Goal: Find specific page/section: Find specific page/section

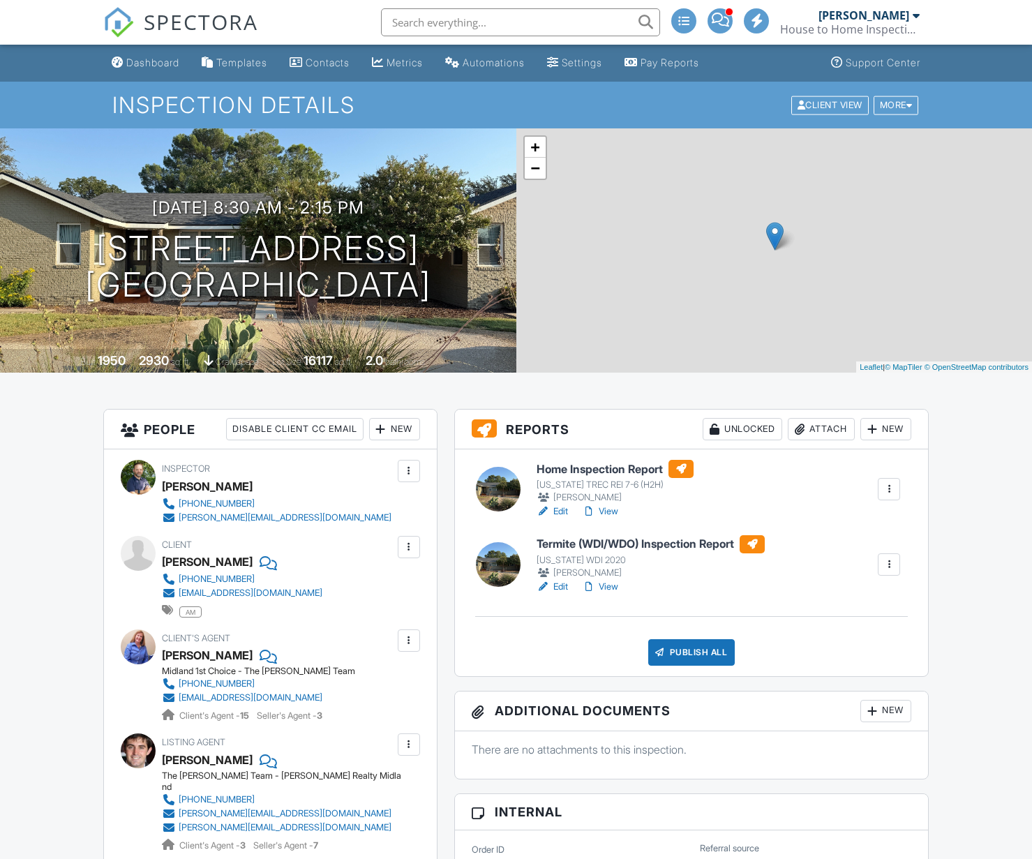
click at [597, 588] on link "View" at bounding box center [600, 587] width 36 height 14
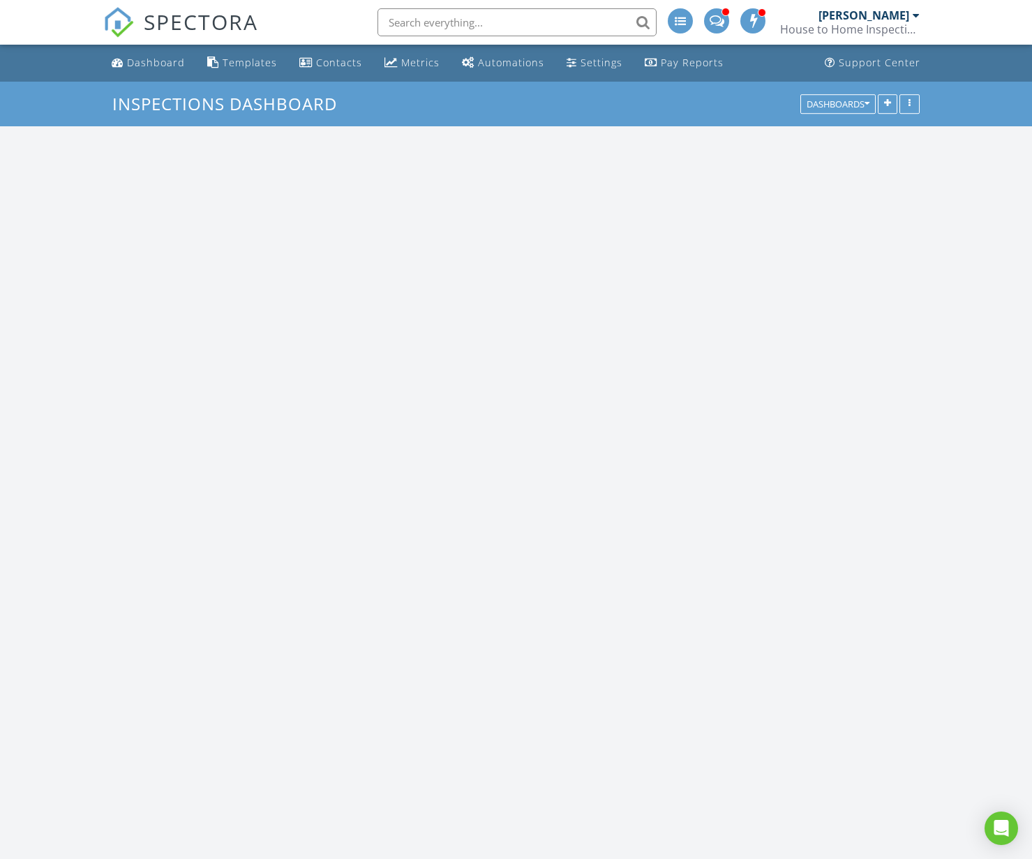
scroll to position [300, 325]
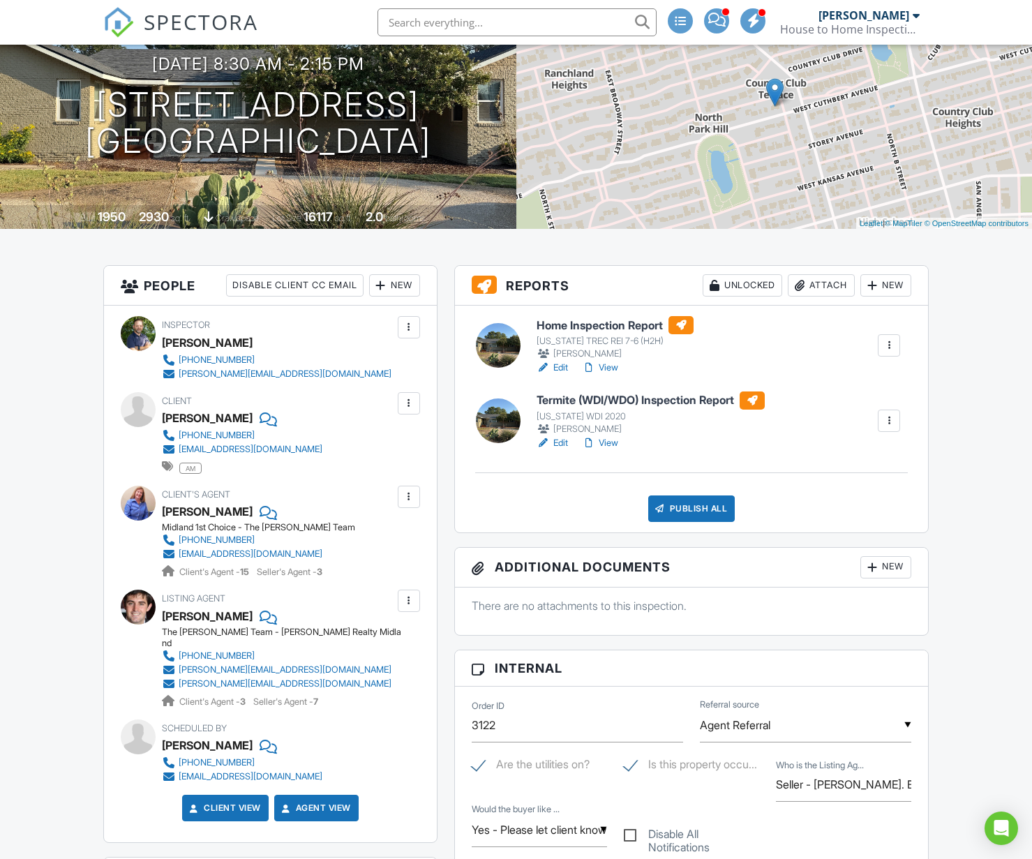
scroll to position [142, 0]
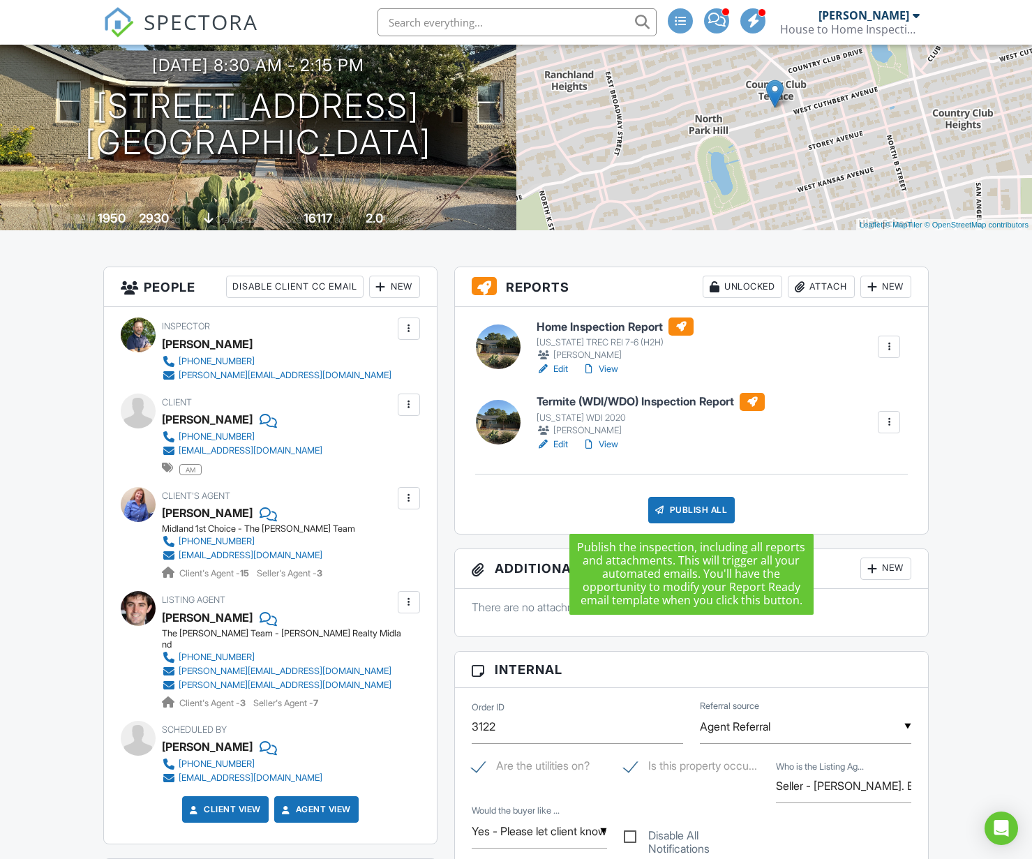
click at [682, 512] on div "Publish All" at bounding box center [691, 510] width 87 height 27
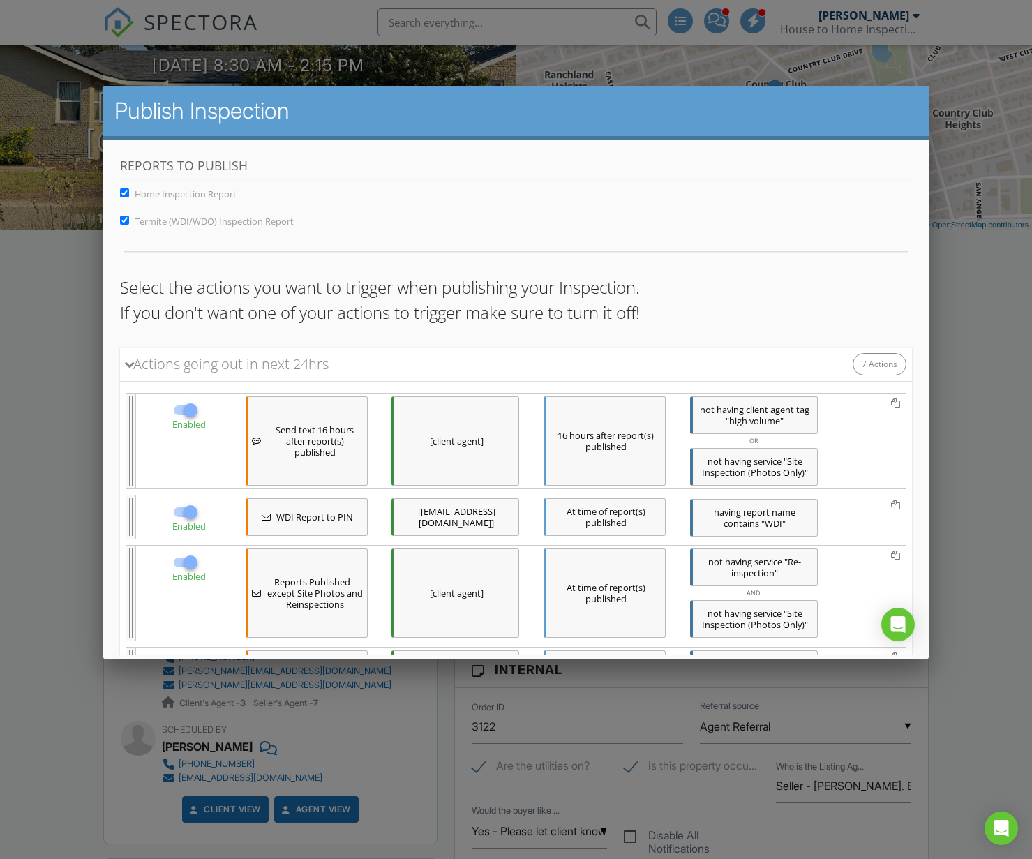
scroll to position [698, 0]
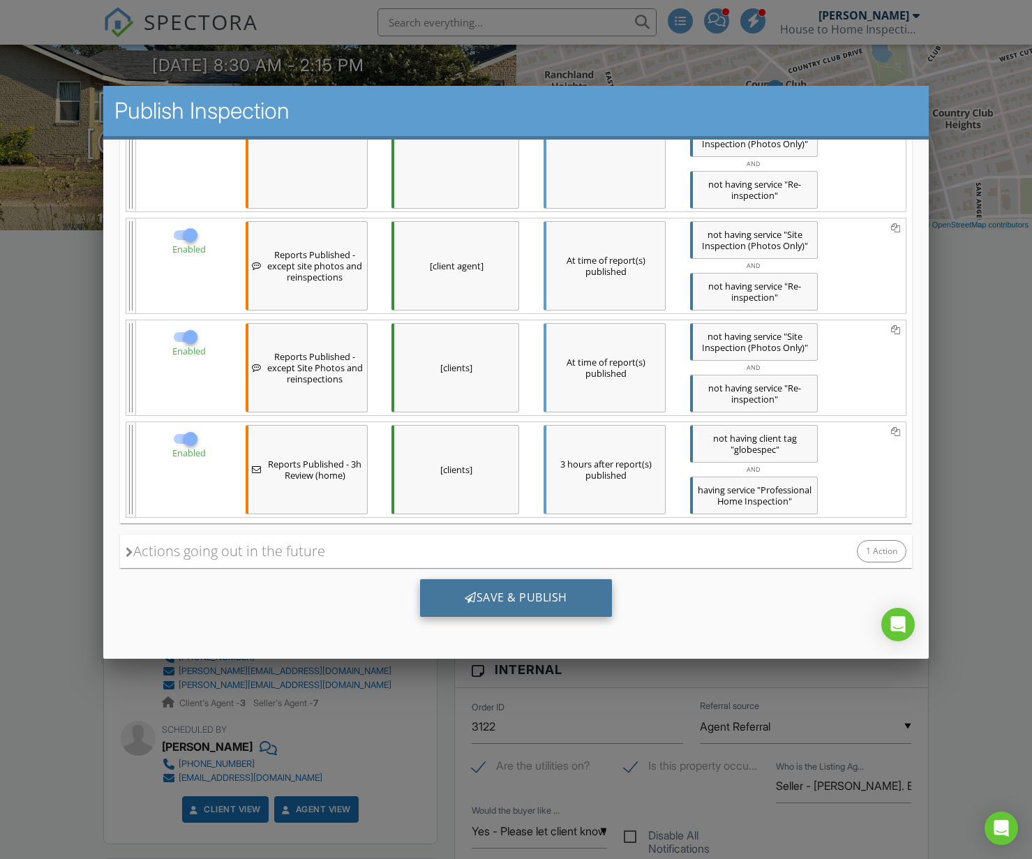
click at [566, 598] on div "Save & Publish" at bounding box center [515, 598] width 192 height 38
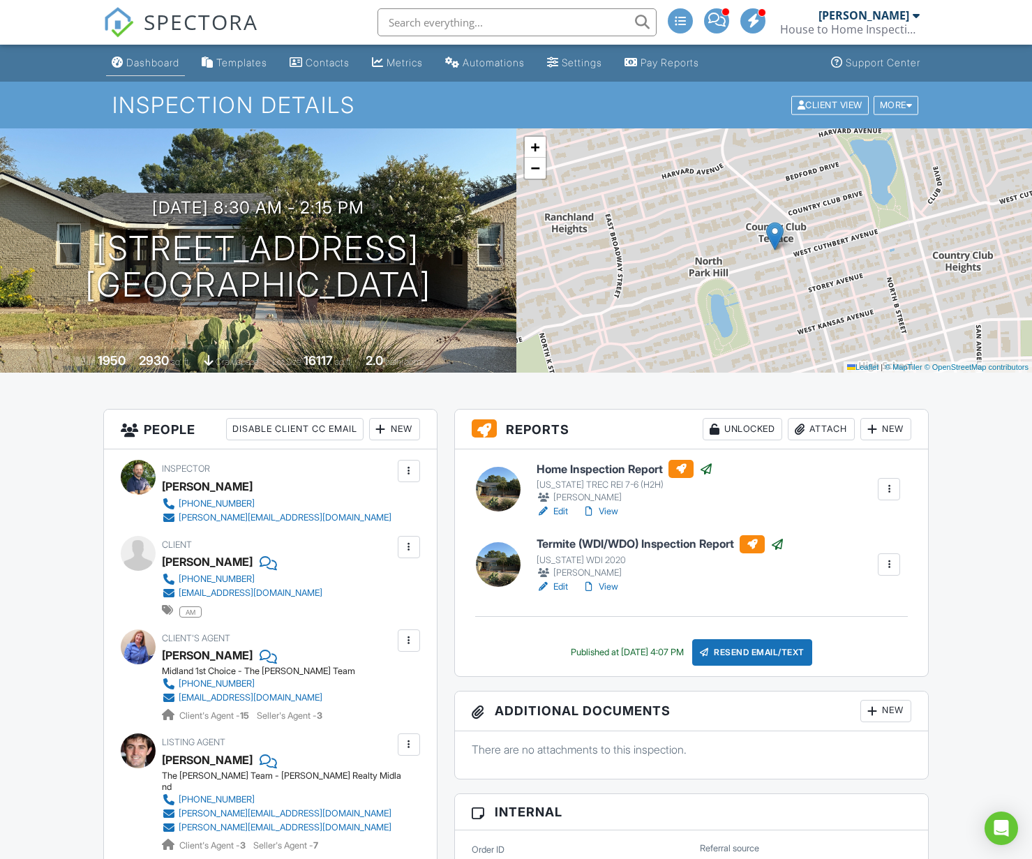
click at [150, 63] on div "Dashboard" at bounding box center [152, 63] width 53 height 12
click at [0, 0] on div at bounding box center [0, 0] width 0 height 0
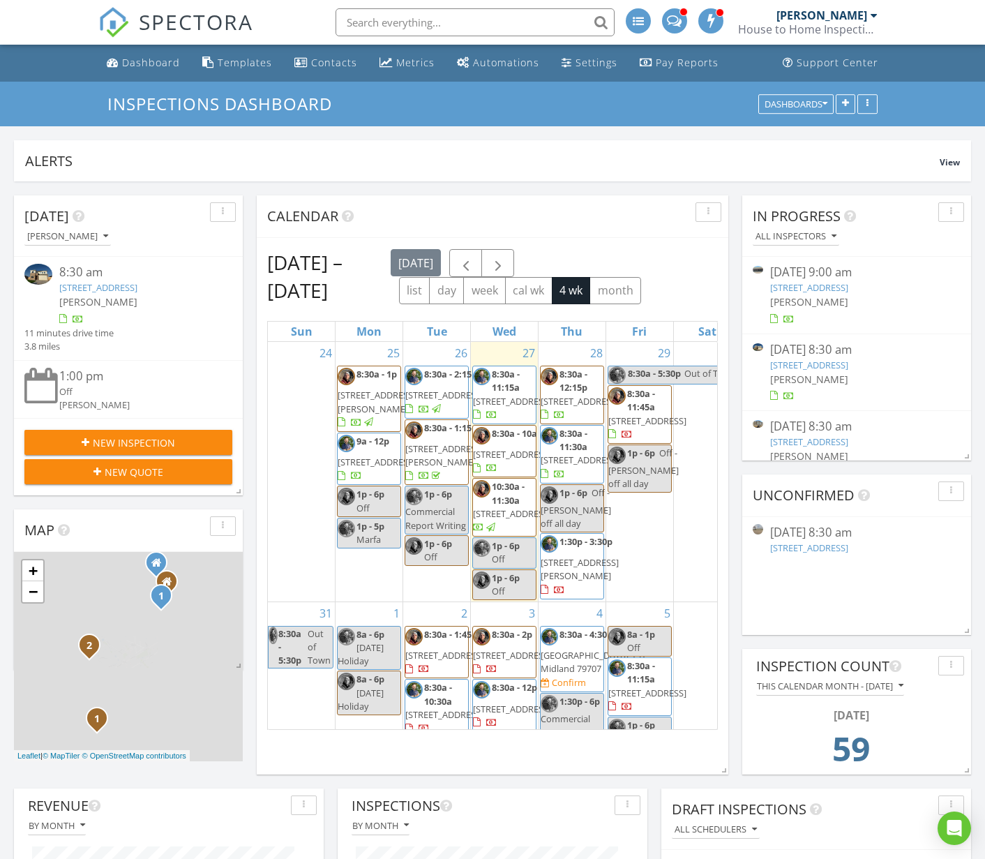
scroll to position [300, 310]
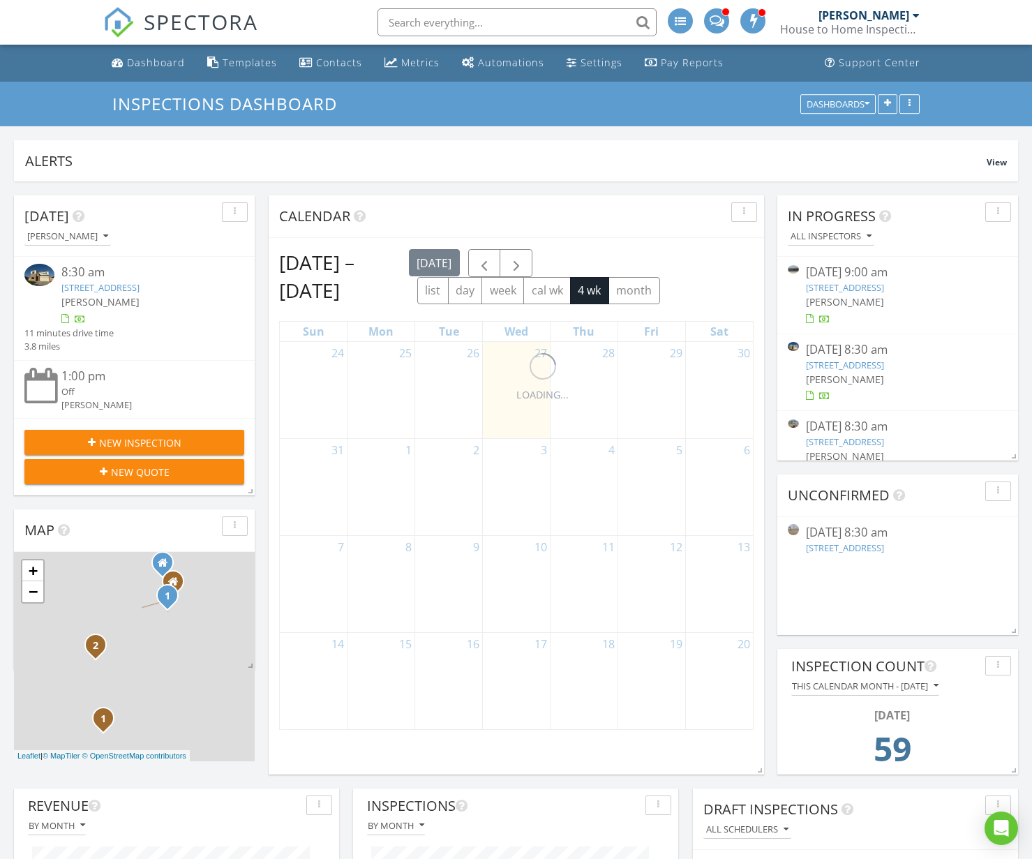
scroll to position [300, 325]
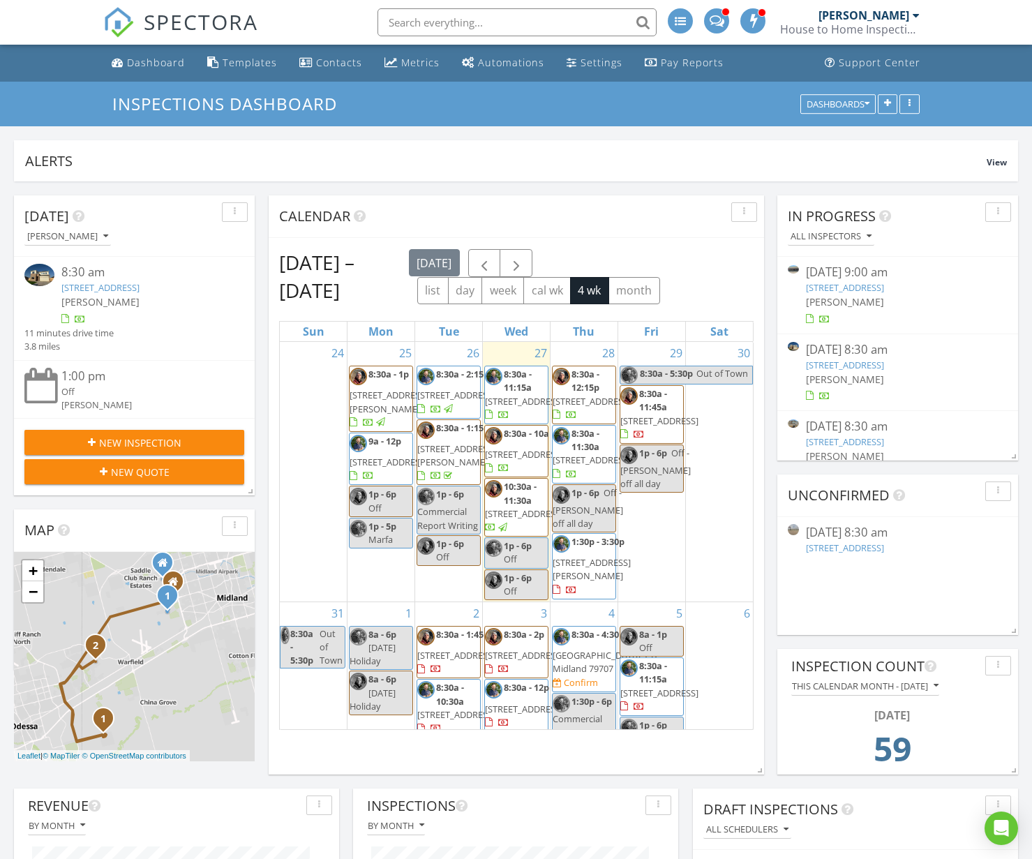
click at [875, 363] on link "[STREET_ADDRESS]" at bounding box center [845, 365] width 78 height 13
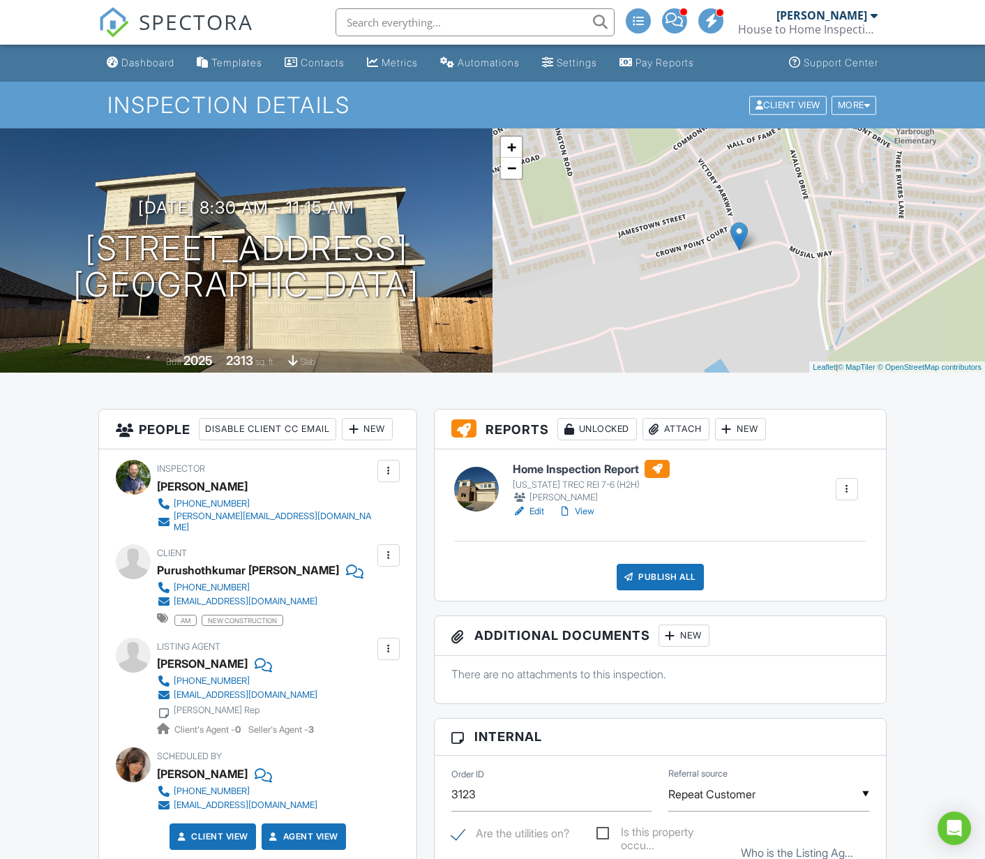
click at [529, 517] on link "Edit" at bounding box center [528, 511] width 31 height 14
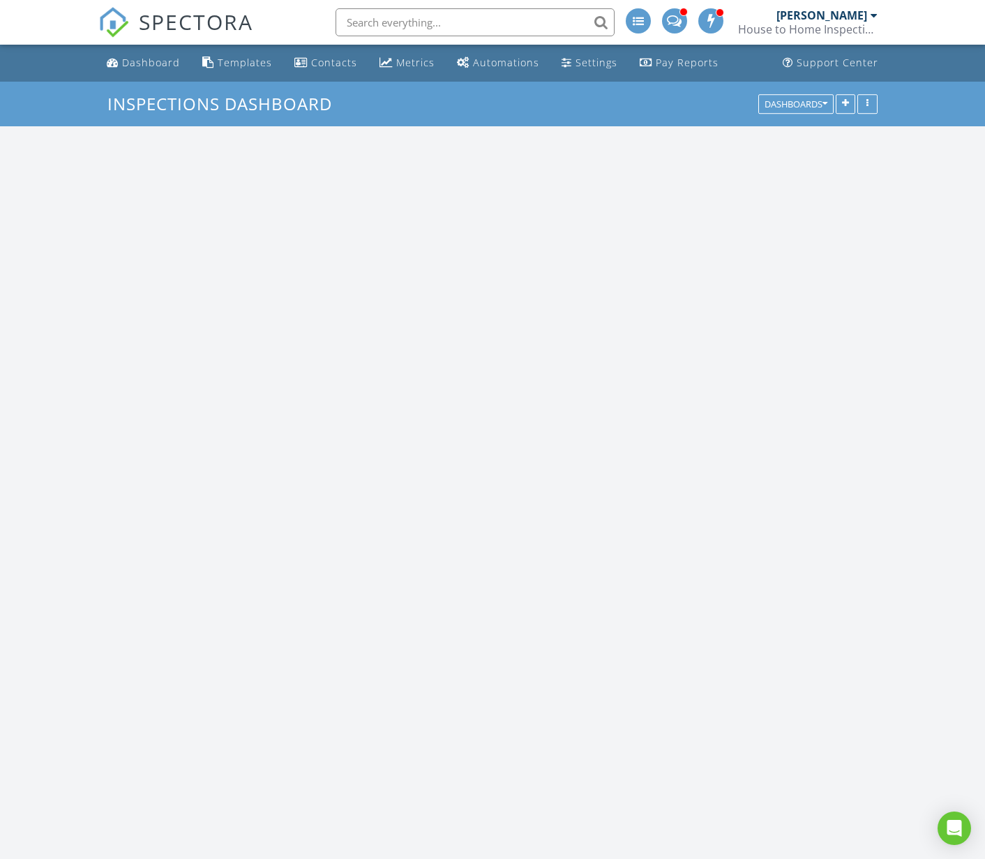
scroll to position [300, 310]
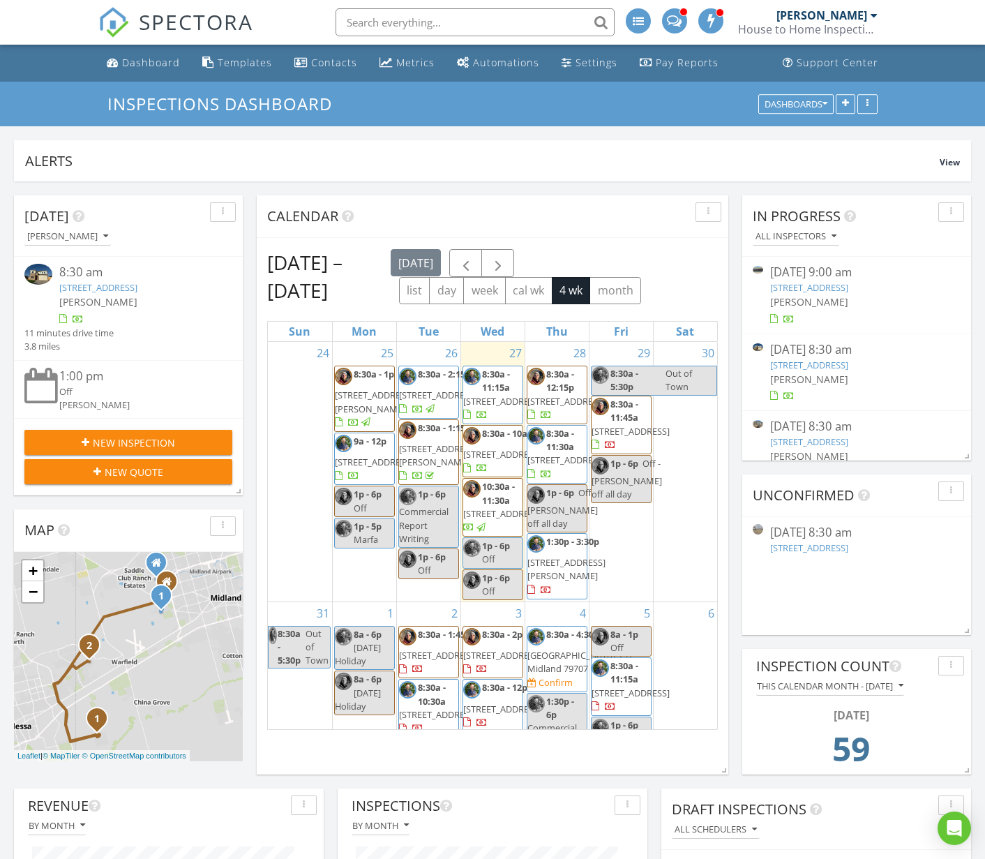
click at [420, 20] on input "text" at bounding box center [475, 22] width 279 height 28
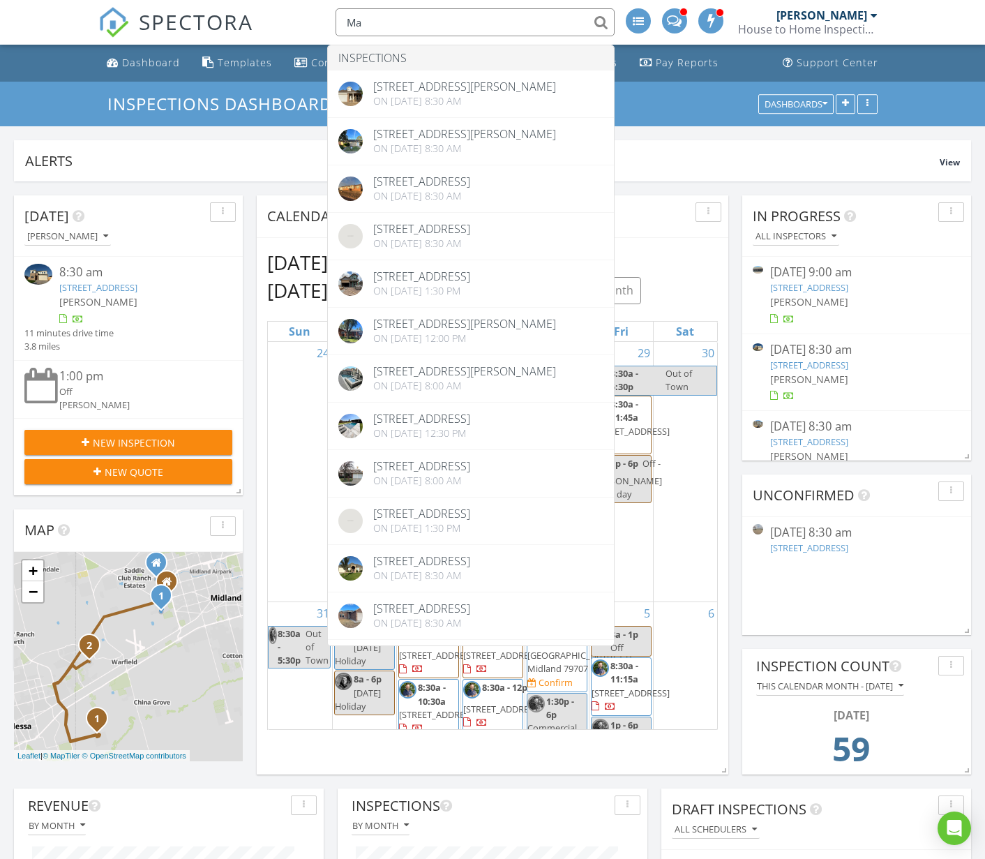
type input "M"
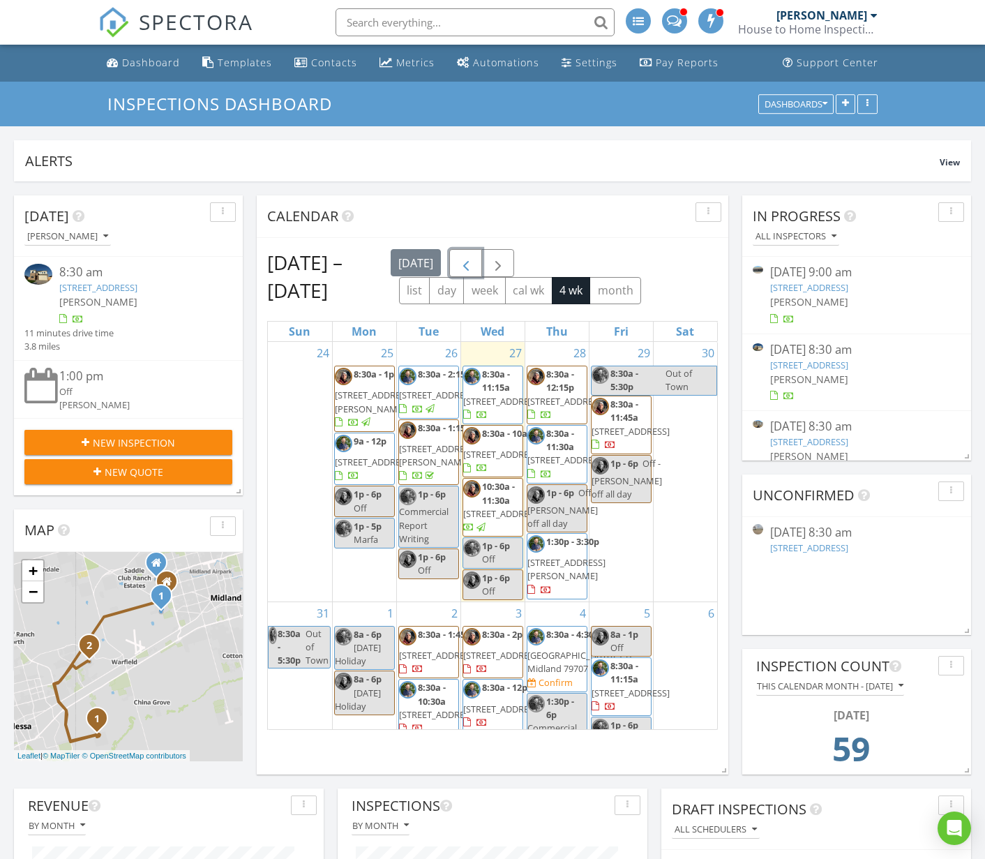
click at [474, 257] on span "button" at bounding box center [466, 263] width 17 height 17
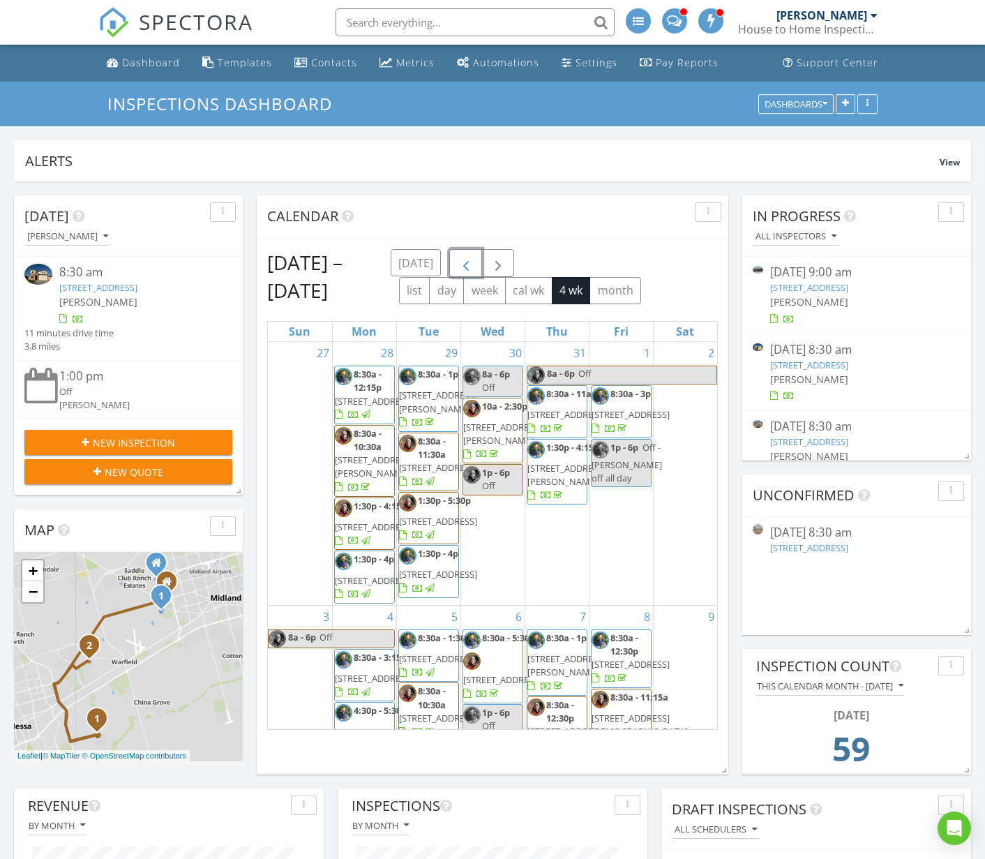
click at [474, 257] on span "button" at bounding box center [466, 263] width 17 height 17
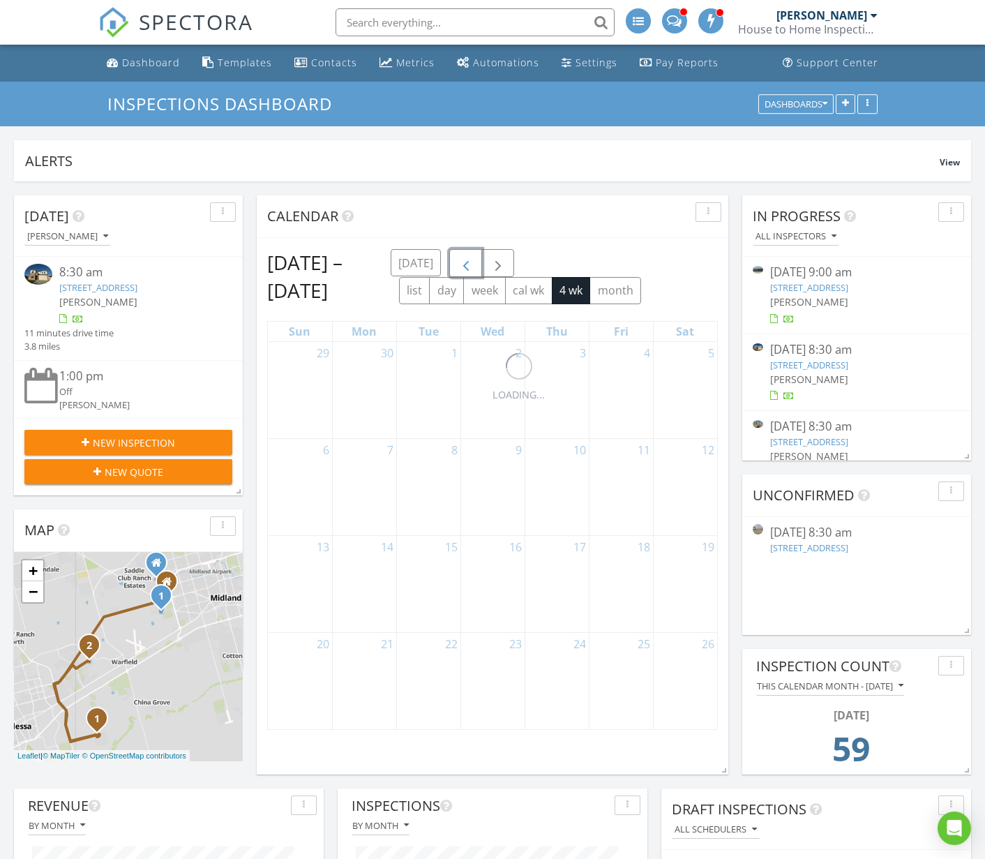
click at [474, 257] on span "button" at bounding box center [466, 263] width 17 height 17
click at [490, 257] on span "button" at bounding box center [498, 263] width 17 height 17
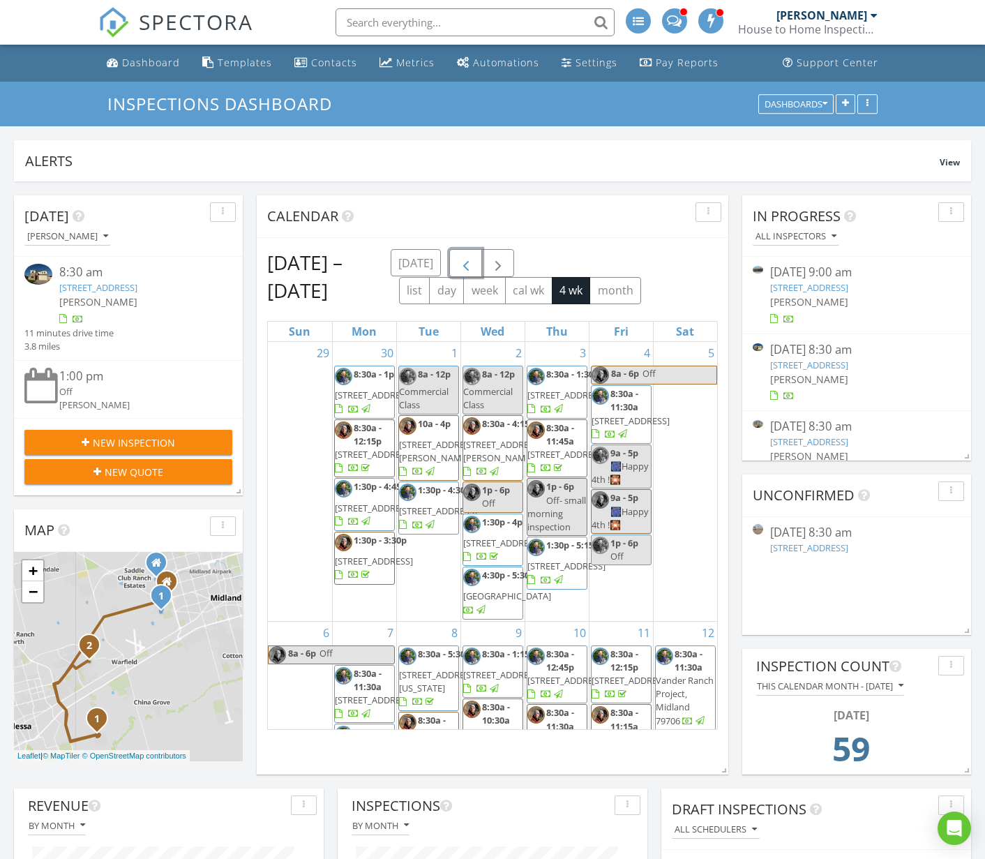
click at [474, 257] on span "button" at bounding box center [466, 263] width 17 height 17
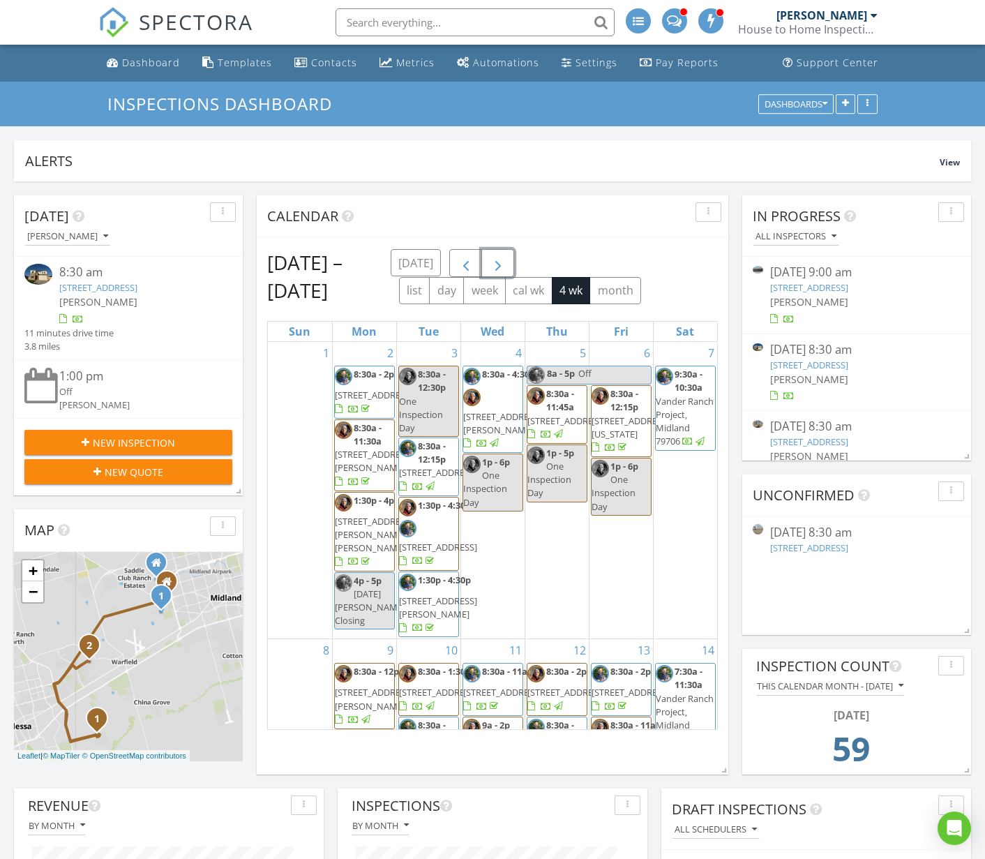
click at [490, 257] on span "button" at bounding box center [498, 263] width 17 height 17
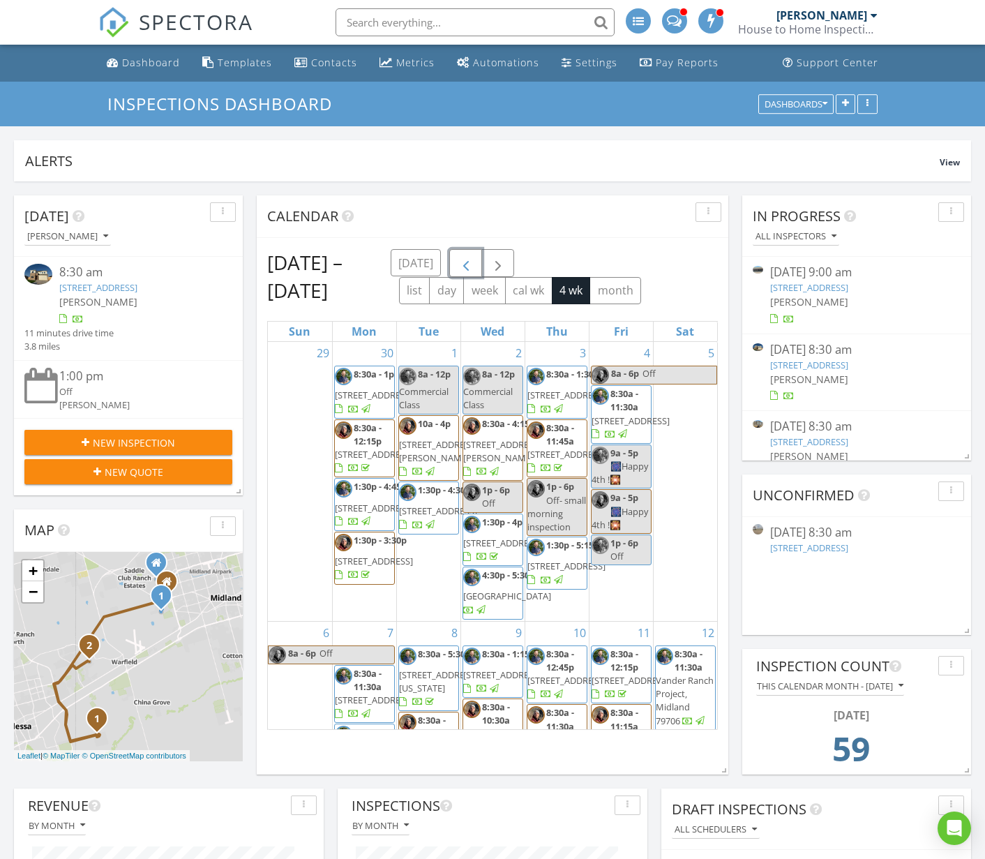
click at [474, 257] on span "button" at bounding box center [466, 263] width 17 height 17
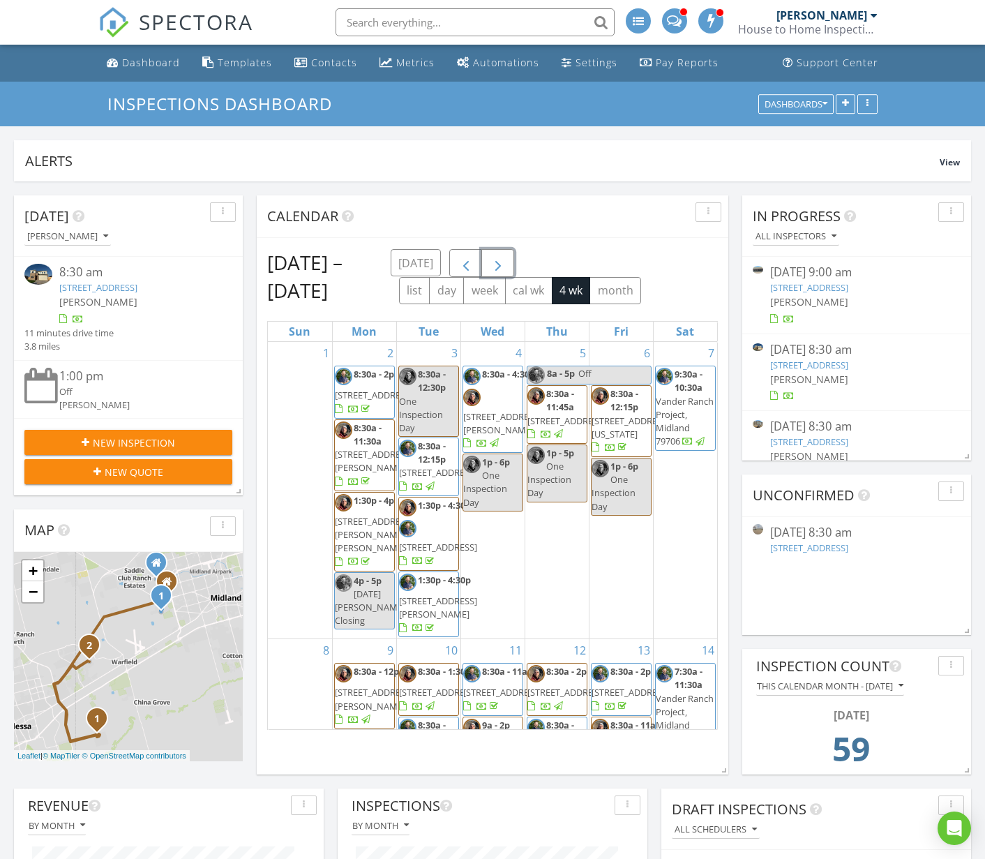
click at [490, 257] on span "button" at bounding box center [498, 263] width 17 height 17
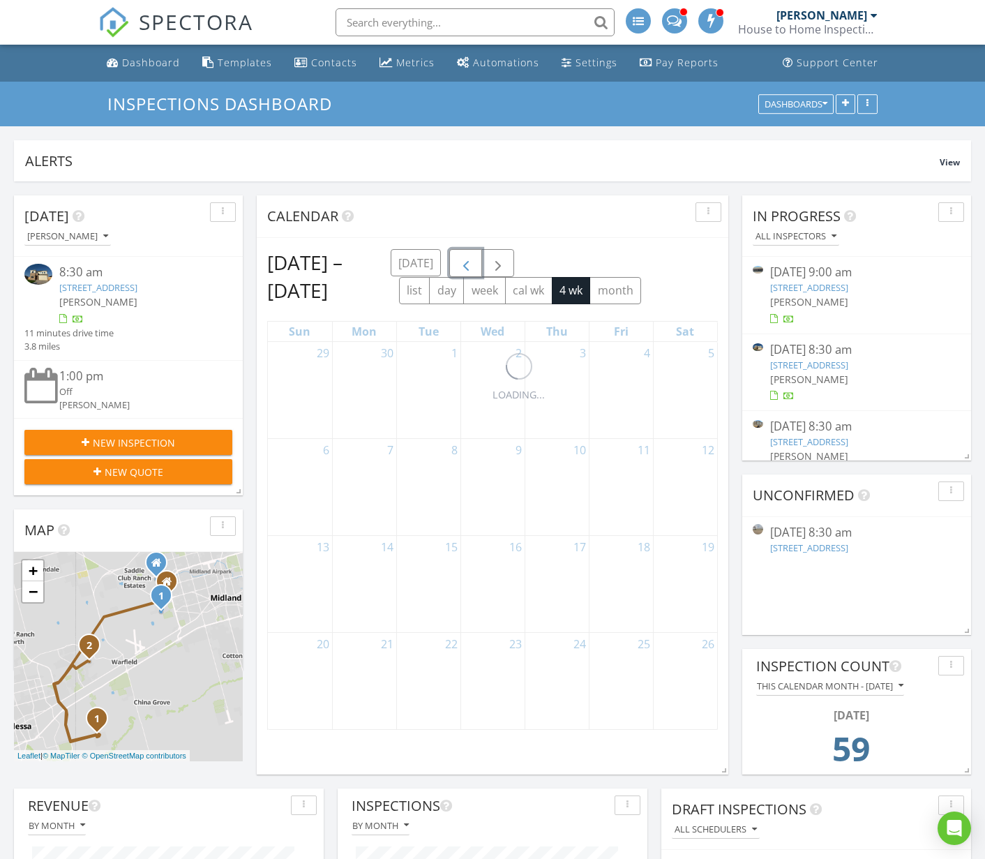
click at [474, 257] on span "button" at bounding box center [466, 263] width 17 height 17
click at [490, 257] on span "button" at bounding box center [498, 263] width 17 height 17
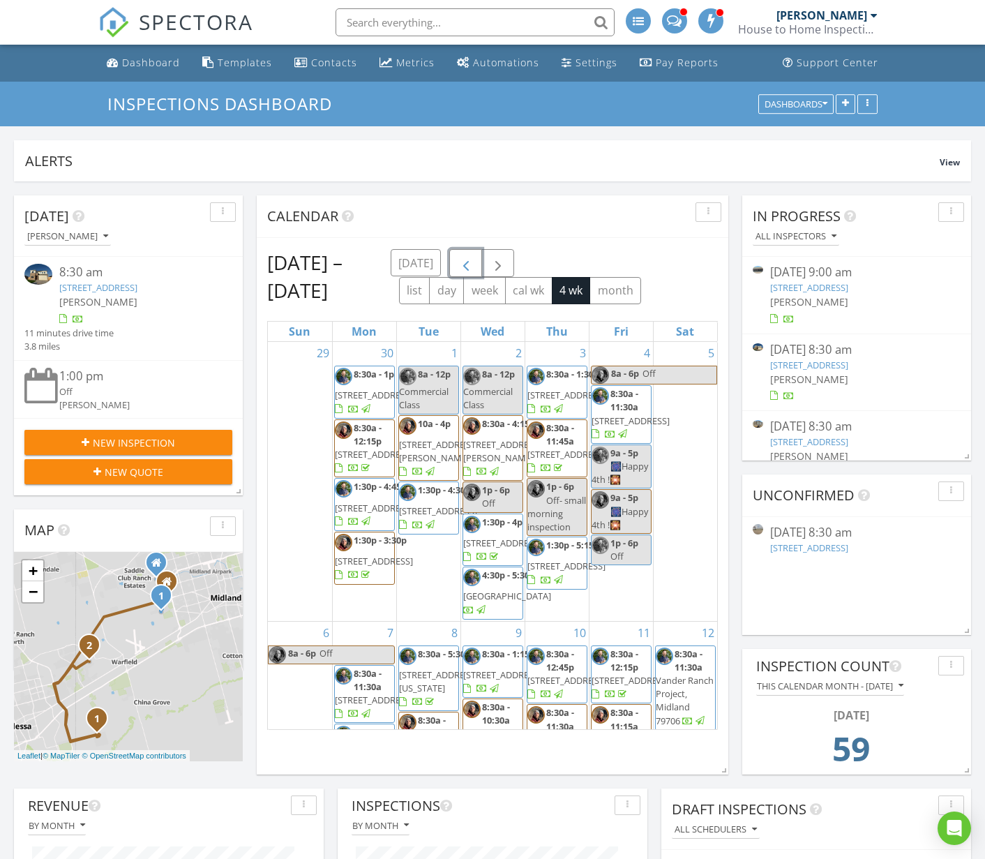
click at [471, 267] on button "button" at bounding box center [465, 263] width 33 height 29
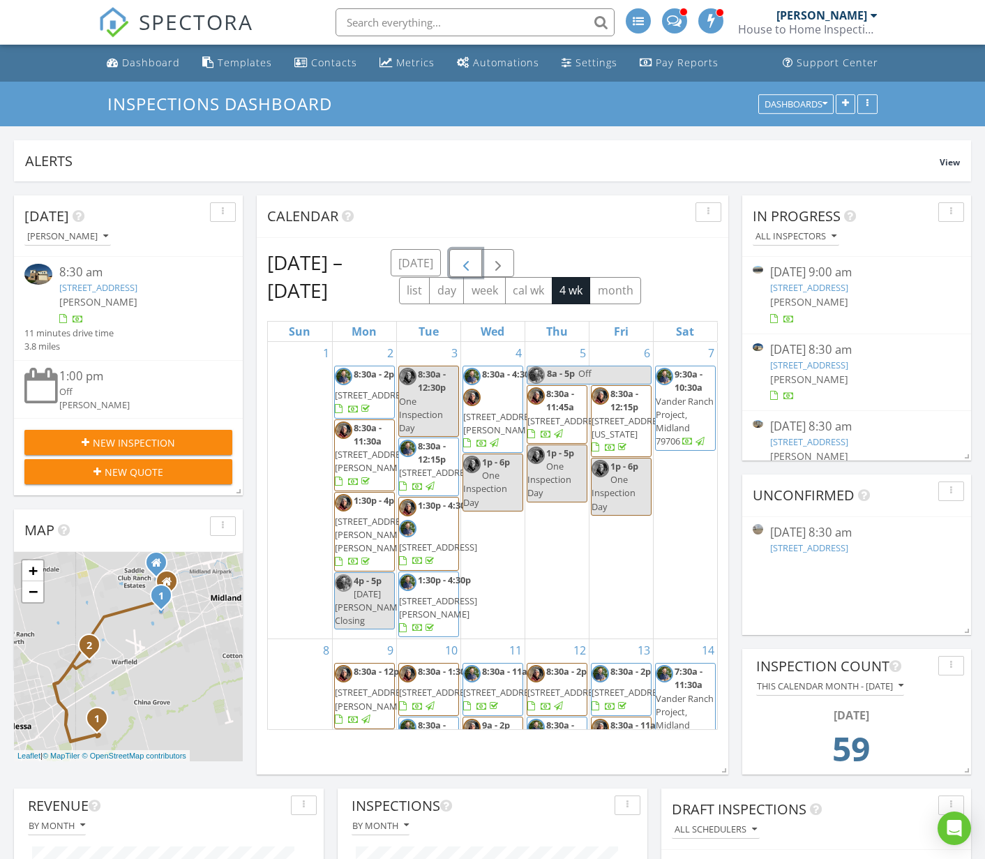
click at [467, 264] on span "button" at bounding box center [466, 263] width 17 height 17
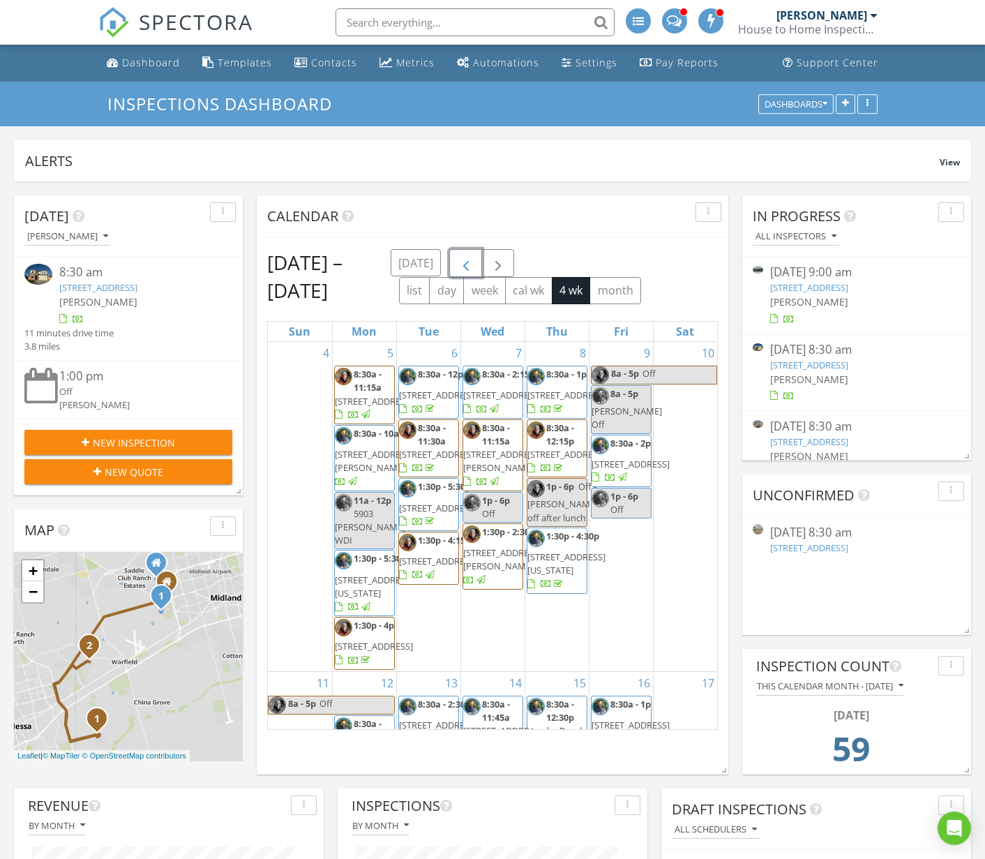
click at [466, 264] on span "button" at bounding box center [466, 263] width 17 height 17
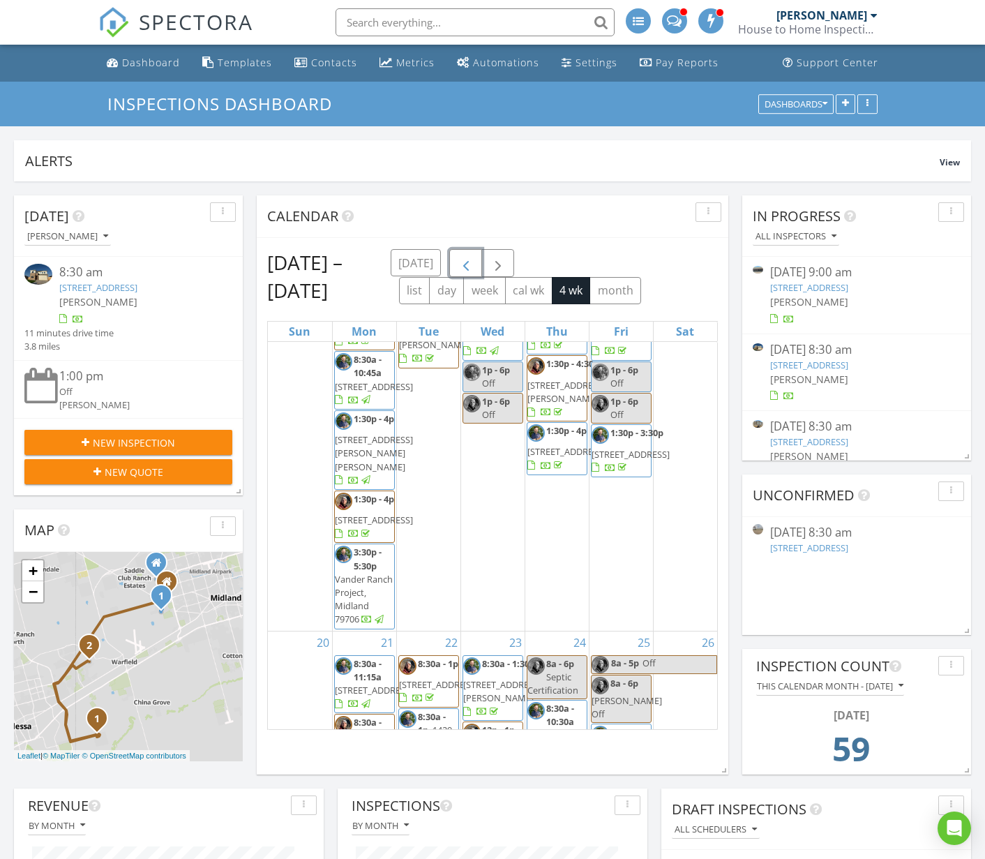
scroll to position [1196, 0]
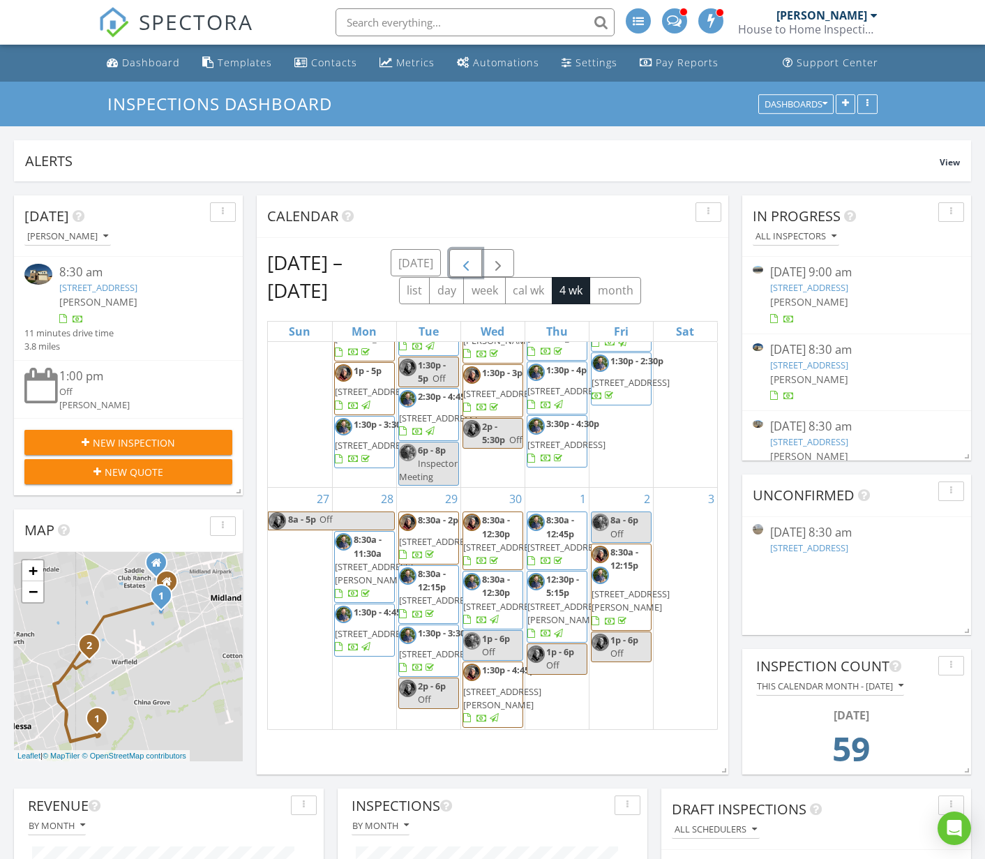
click at [557, 541] on span "317 SW Ave I, Seminole 79360" at bounding box center [566, 547] width 78 height 13
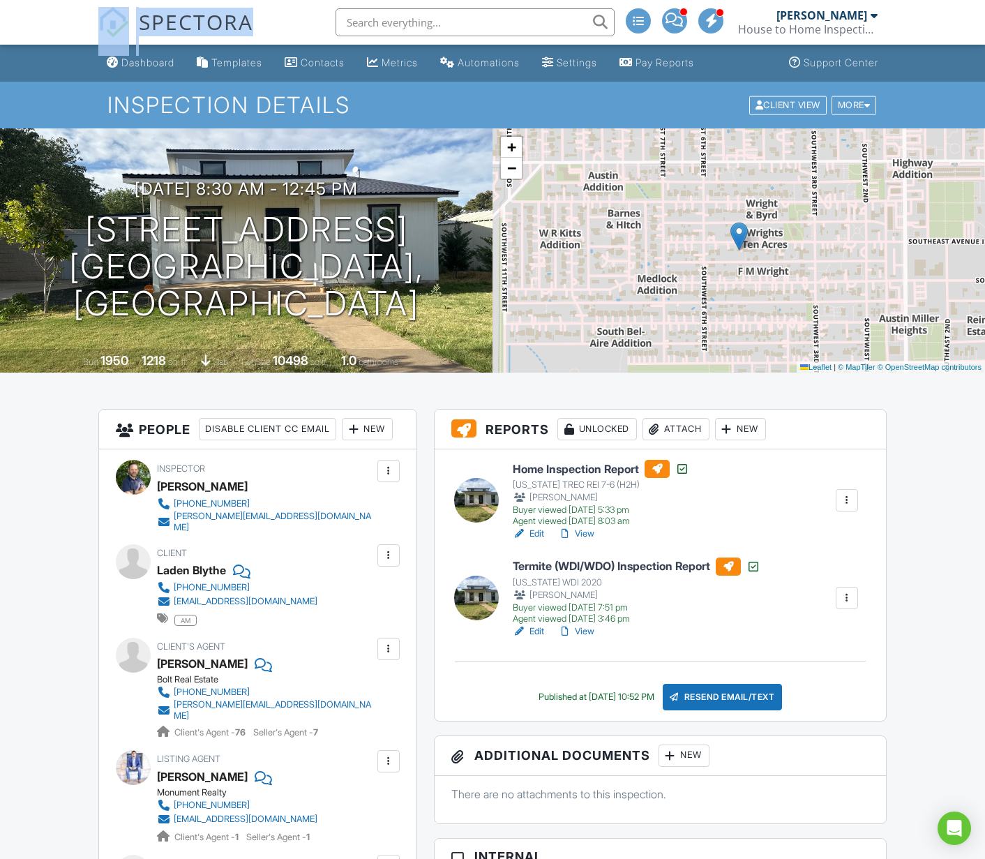
click at [583, 533] on link "View" at bounding box center [576, 534] width 36 height 14
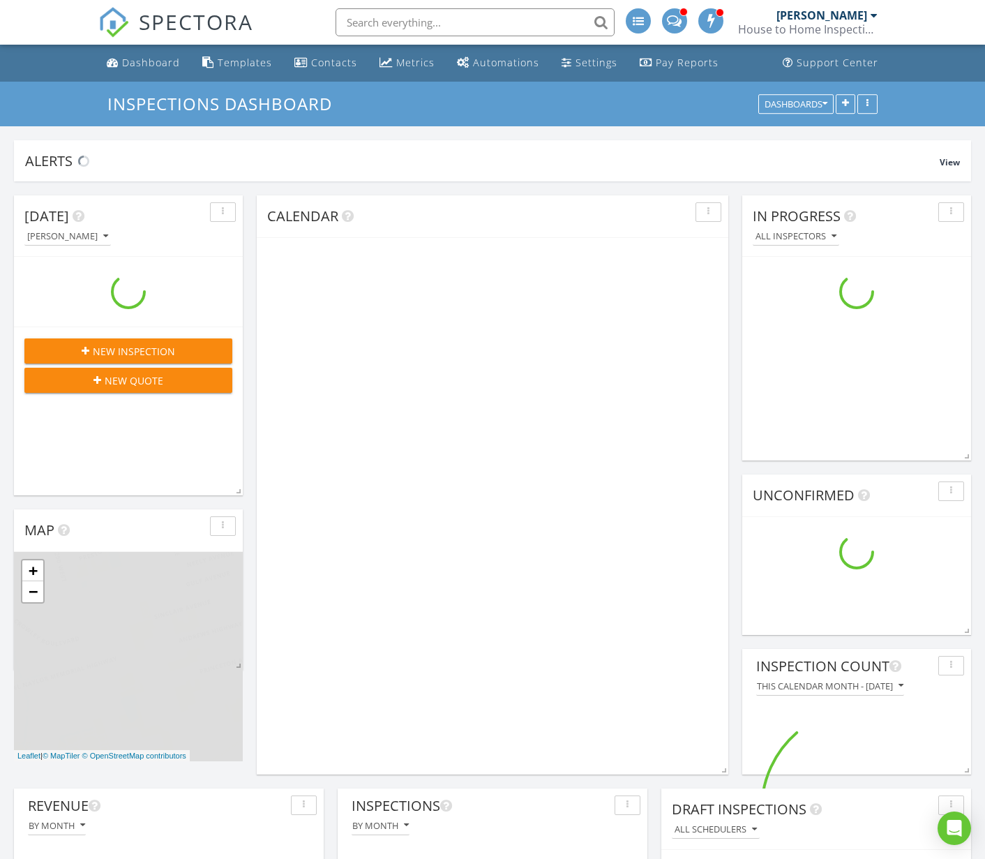
scroll to position [1480, 986]
click at [422, 17] on input "text" at bounding box center [475, 22] width 279 height 28
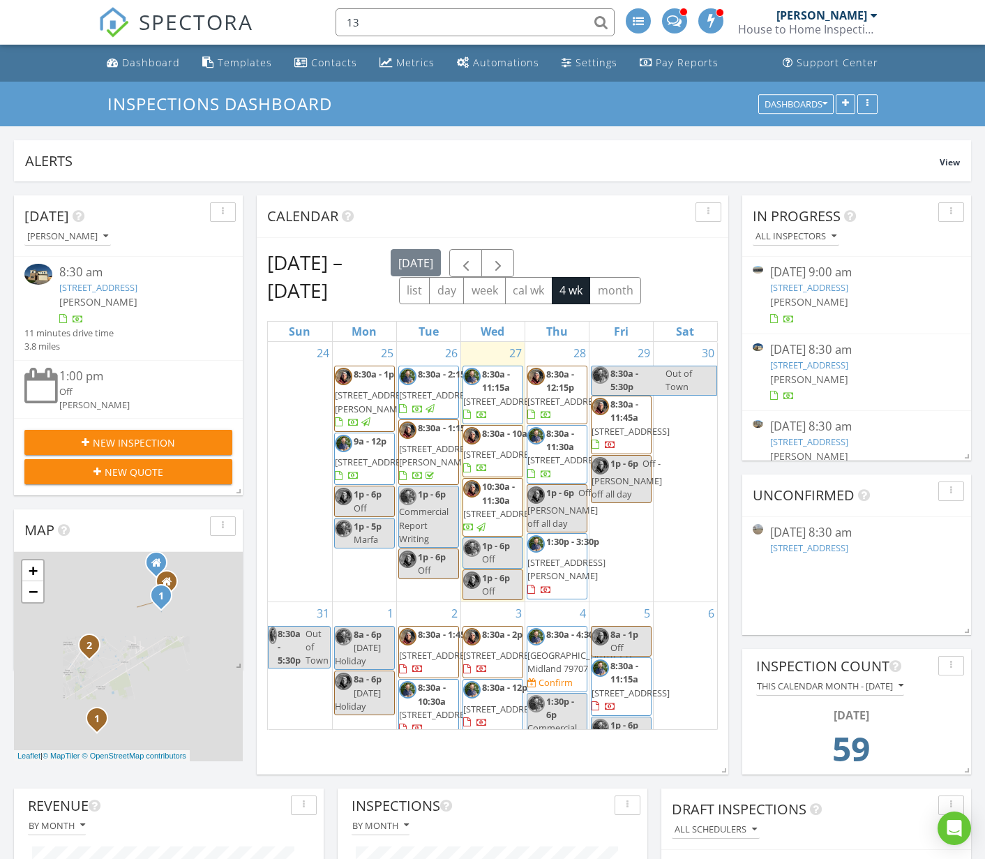
scroll to position [300, 310]
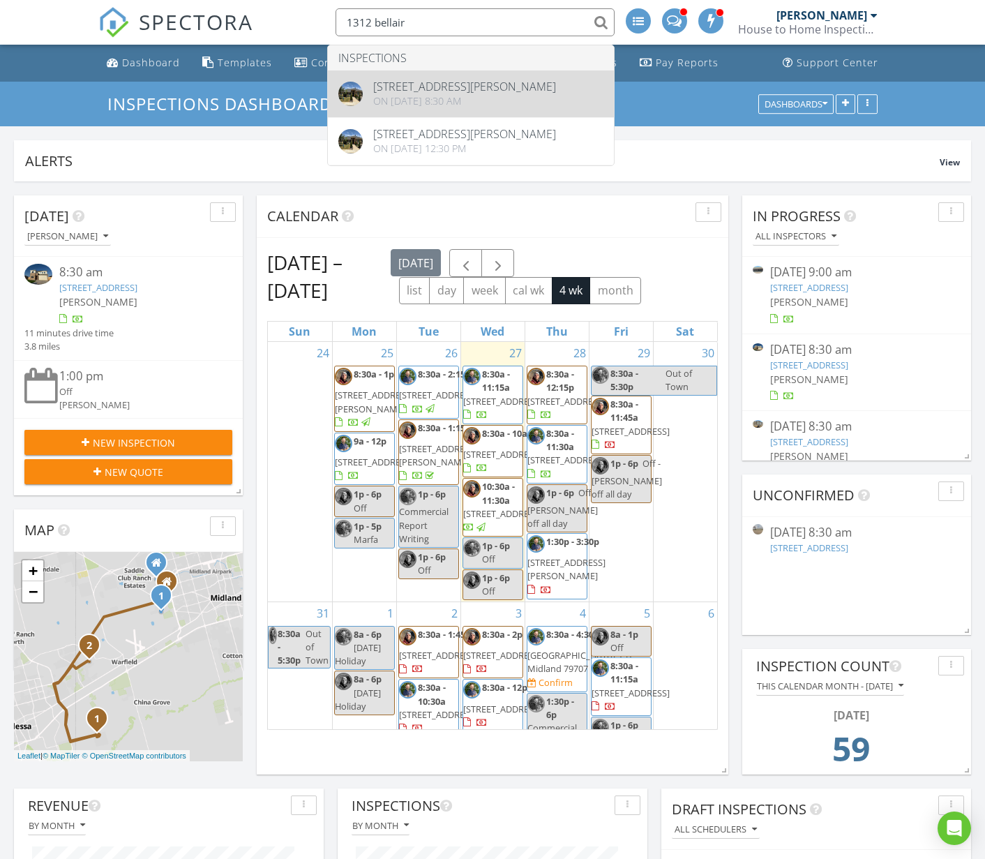
type input "1312 bellair"
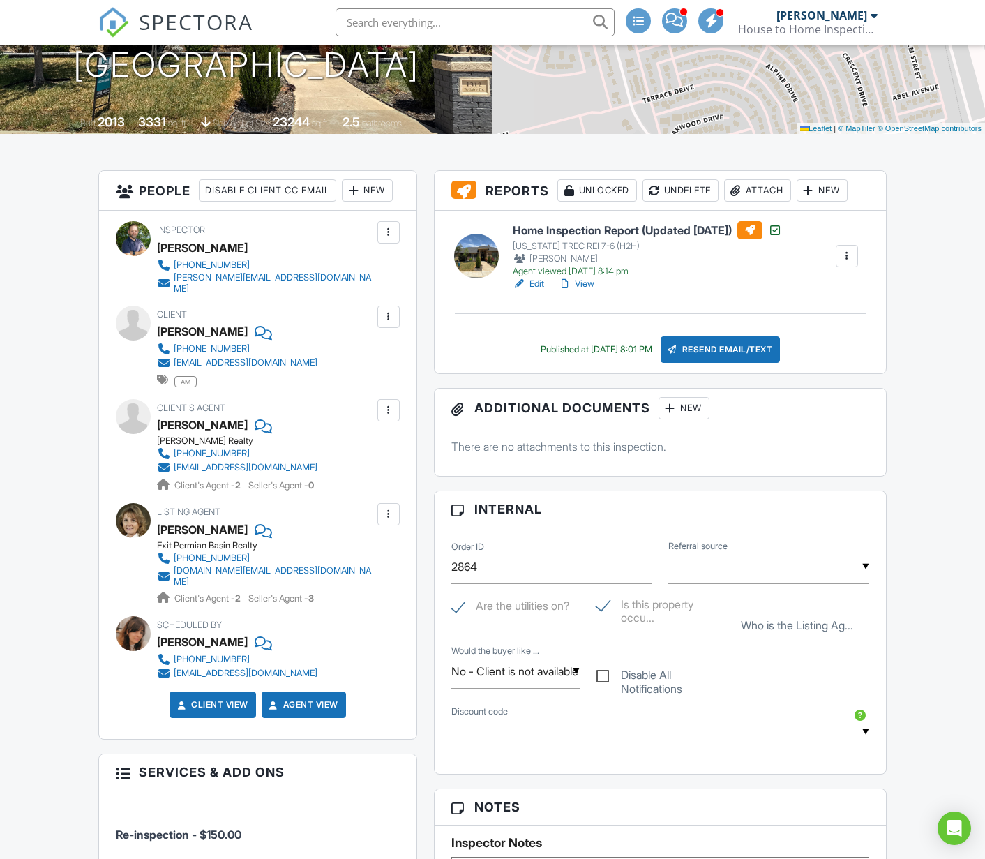
scroll to position [239, 0]
